Goal: Transaction & Acquisition: Purchase product/service

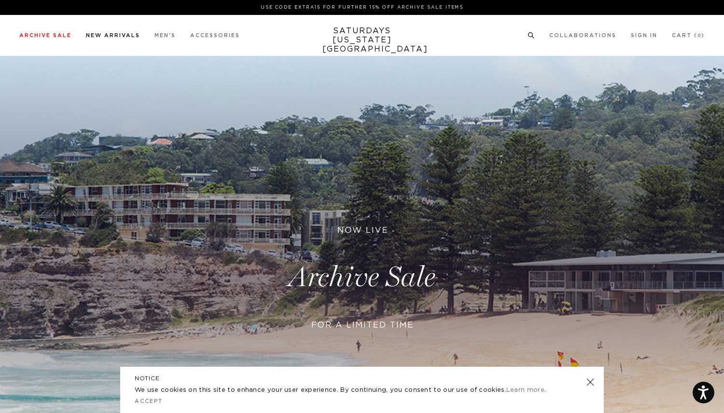
click at [118, 35] on link "New Arrivals" at bounding box center [113, 35] width 54 height 5
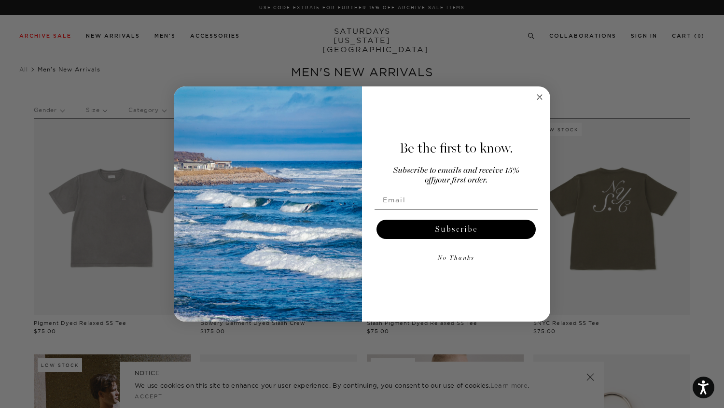
click at [537, 97] on circle "Close dialog" at bounding box center [539, 96] width 11 height 11
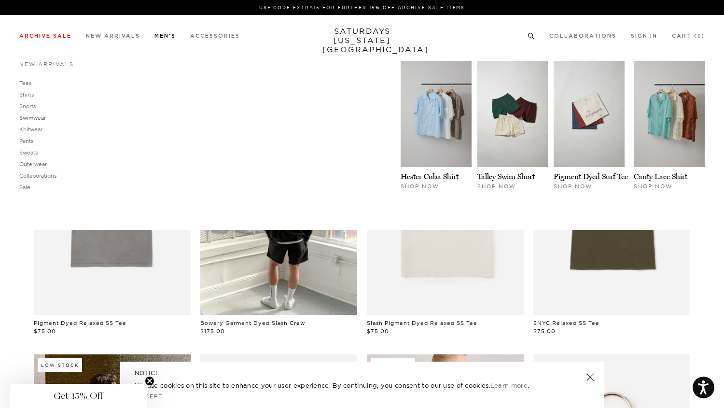
click at [34, 117] on link "Swimwear" at bounding box center [32, 117] width 27 height 7
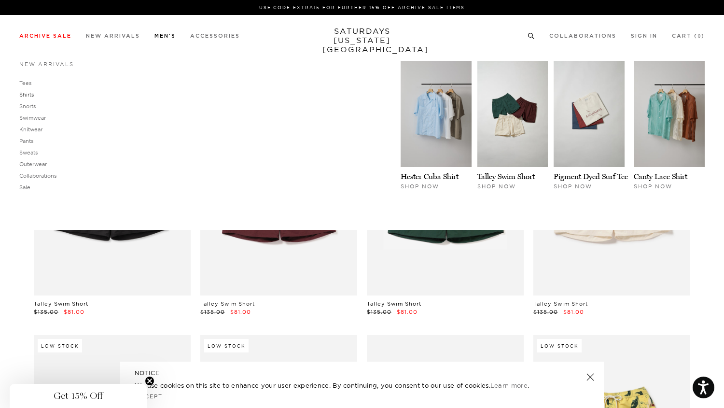
click at [27, 96] on link "Shirts" at bounding box center [26, 94] width 14 height 7
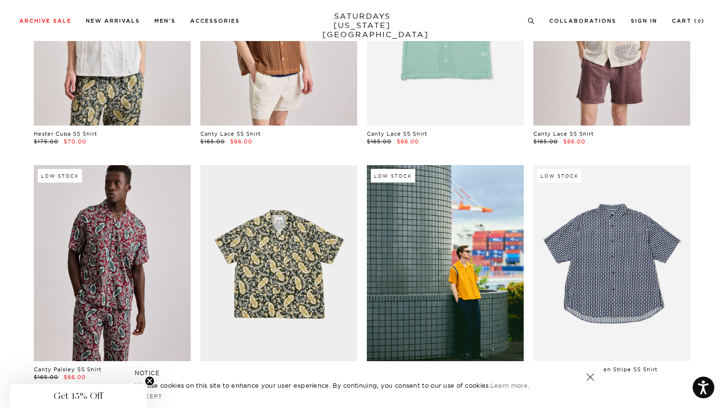
scroll to position [406, 1]
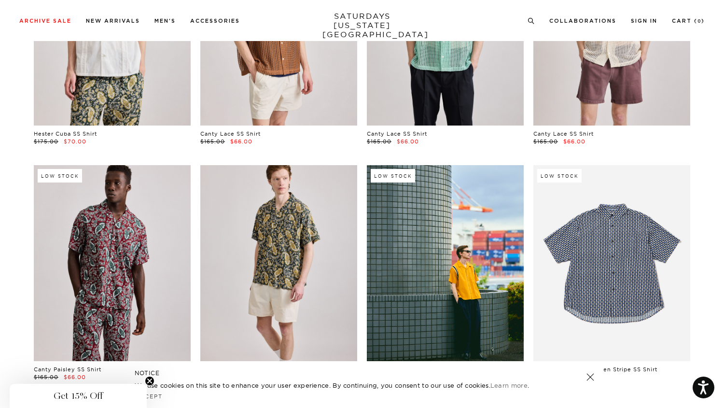
click at [280, 253] on link at bounding box center [278, 263] width 157 height 196
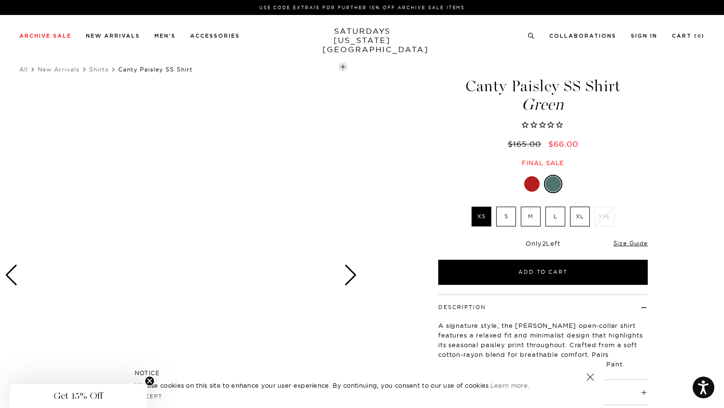
click at [532, 184] on div at bounding box center [531, 183] width 15 height 15
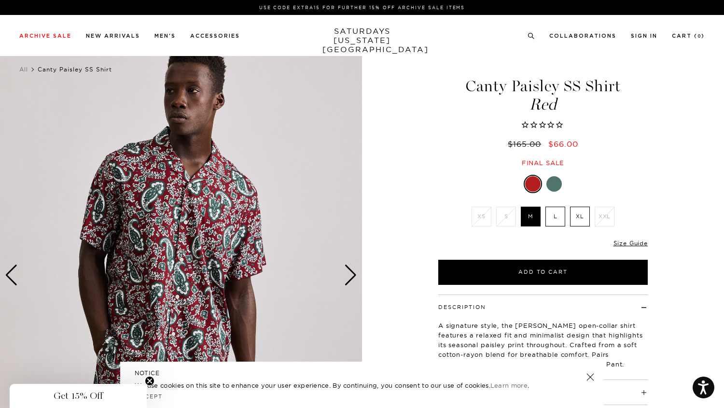
click at [554, 186] on div at bounding box center [553, 183] width 15 height 15
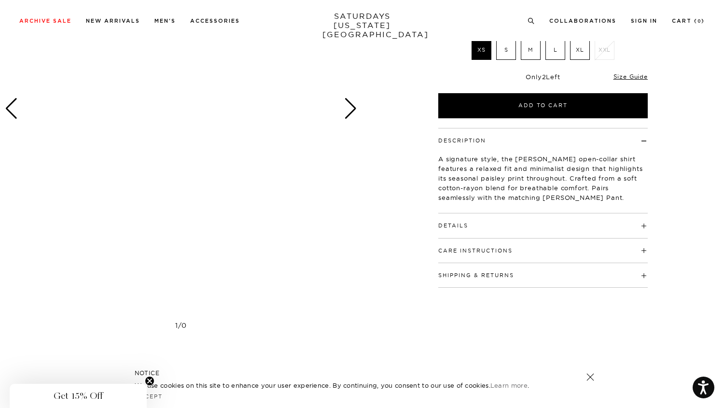
scroll to position [101, 0]
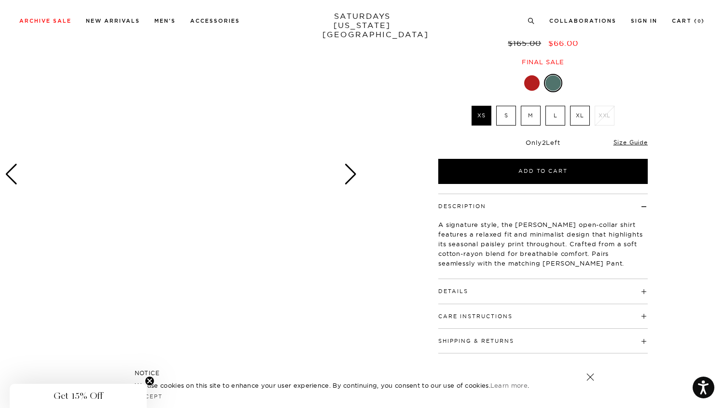
click at [178, 164] on div at bounding box center [181, 174] width 362 height 452
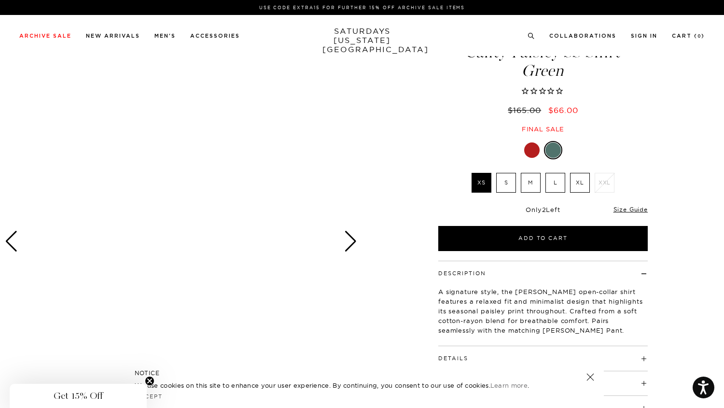
scroll to position [0, 0]
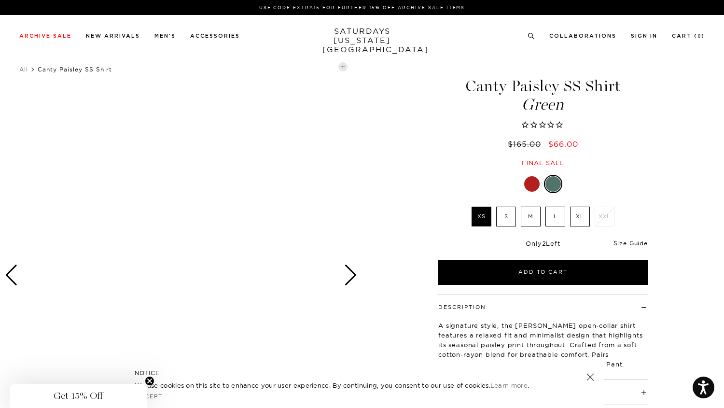
click at [347, 273] on div "Next slide" at bounding box center [350, 274] width 13 height 21
